Goal: Navigation & Orientation: Find specific page/section

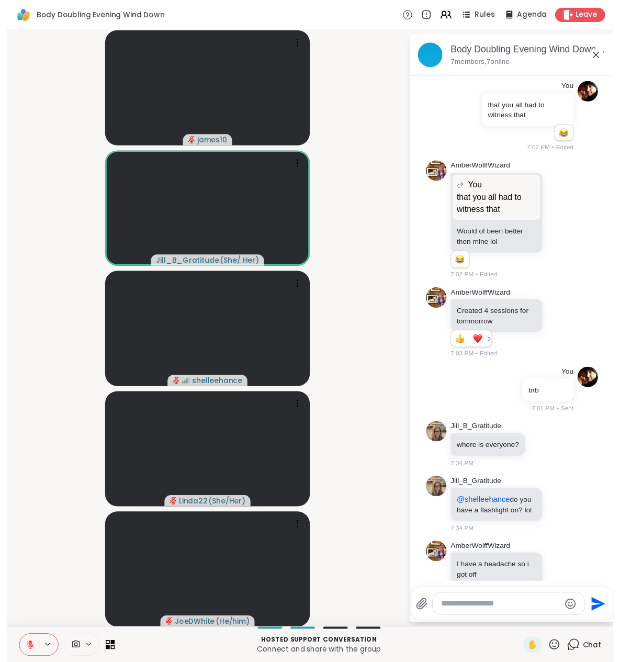
scroll to position [827, 0]
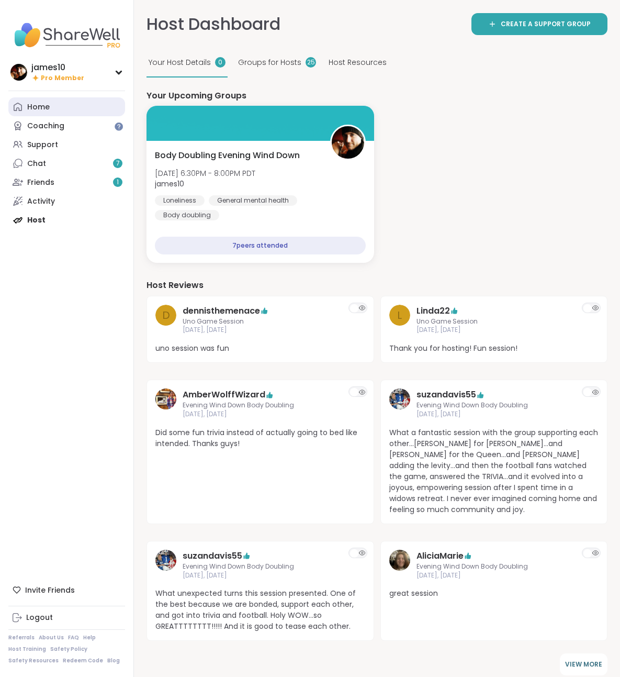
click at [52, 108] on link "Home" at bounding box center [66, 106] width 117 height 19
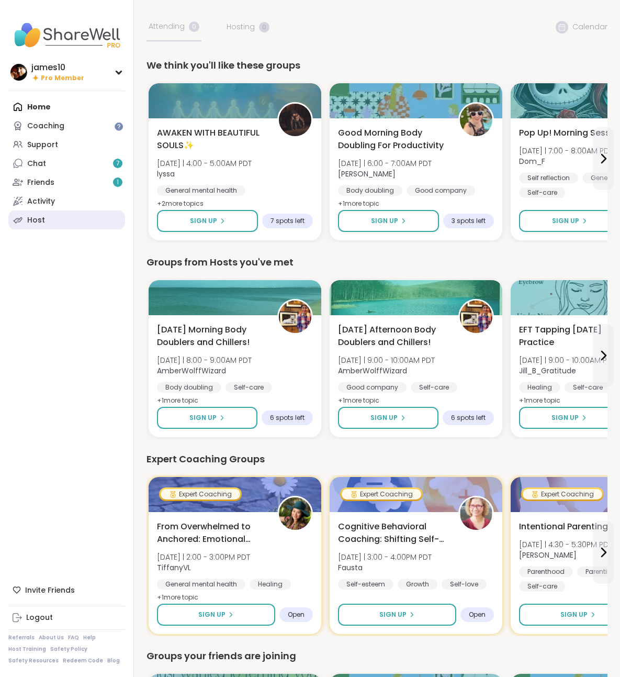
click at [35, 222] on div "Host" at bounding box center [36, 220] width 18 height 10
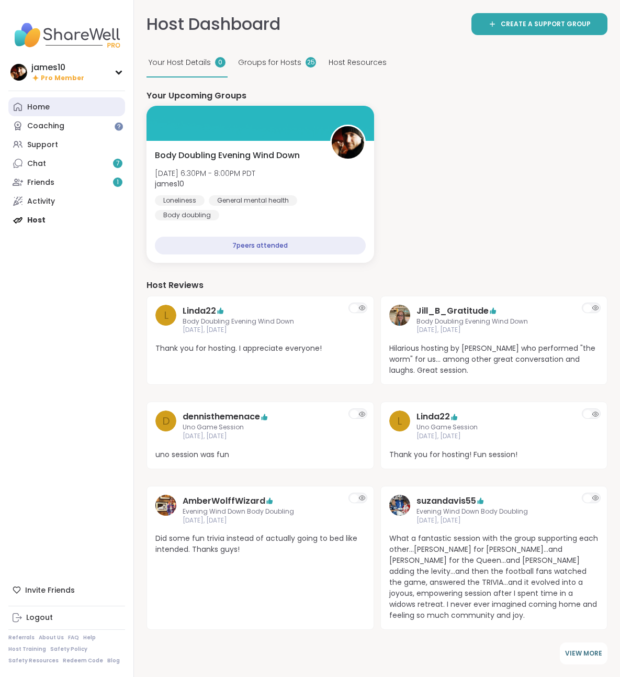
click at [35, 110] on div "Home" at bounding box center [38, 107] width 23 height 10
